Goal: Information Seeking & Learning: Find specific fact

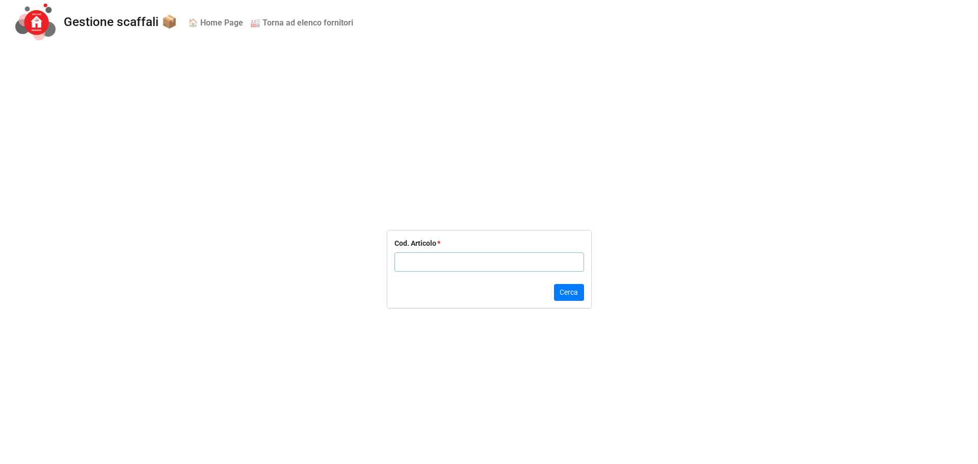
click at [447, 266] on input "text" at bounding box center [490, 261] width 190 height 19
type input "beca 60"
click at [575, 294] on button "Cerca" at bounding box center [569, 292] width 30 height 17
click at [433, 261] on input "text" at bounding box center [490, 261] width 190 height 19
type input "BECA 100"
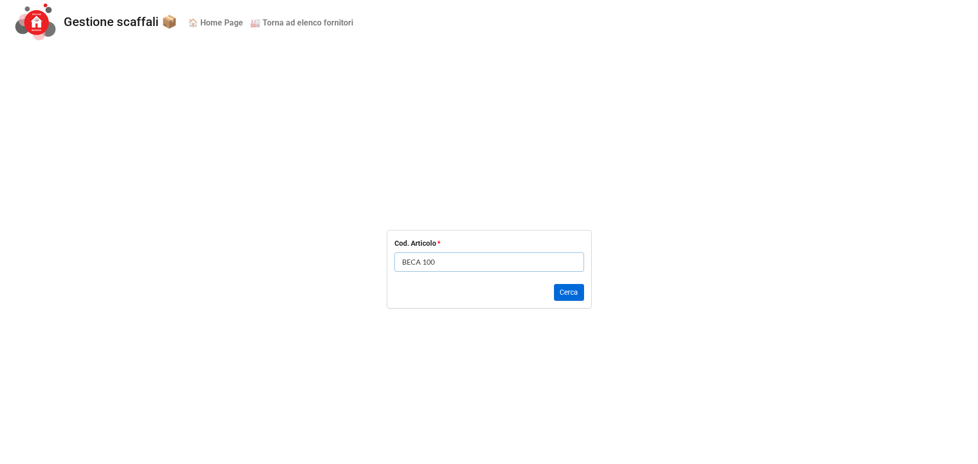
click at [573, 296] on button "Cerca" at bounding box center [569, 292] width 30 height 17
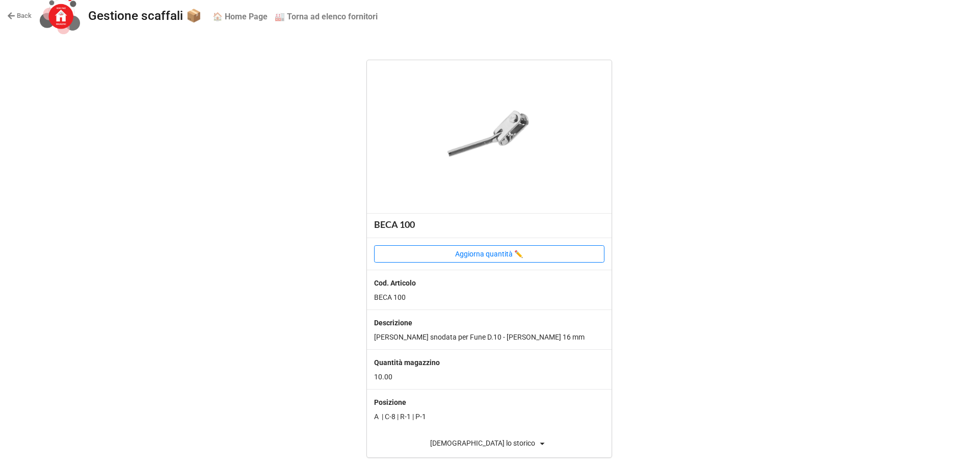
scroll to position [6, 0]
click at [494, 442] on div "[DEMOGRAPHIC_DATA] lo storico" at bounding box center [489, 443] width 245 height 12
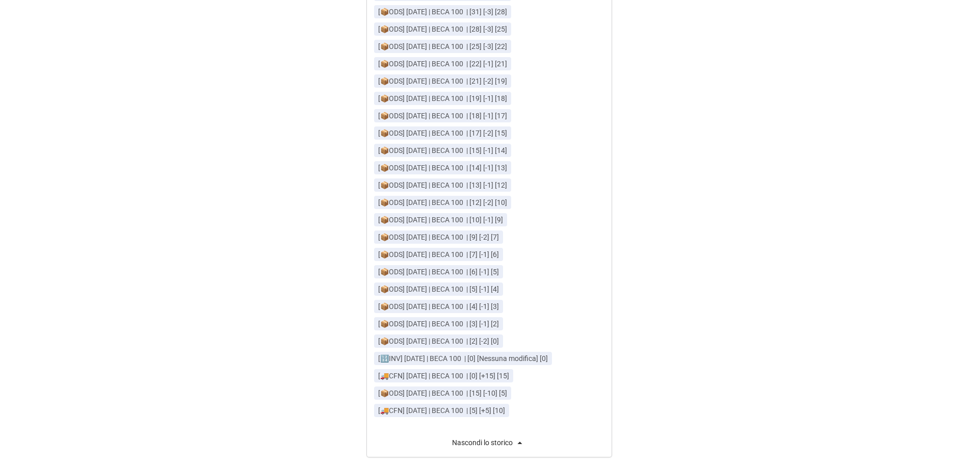
scroll to position [2167, 0]
